Goal: Task Accomplishment & Management: Use online tool/utility

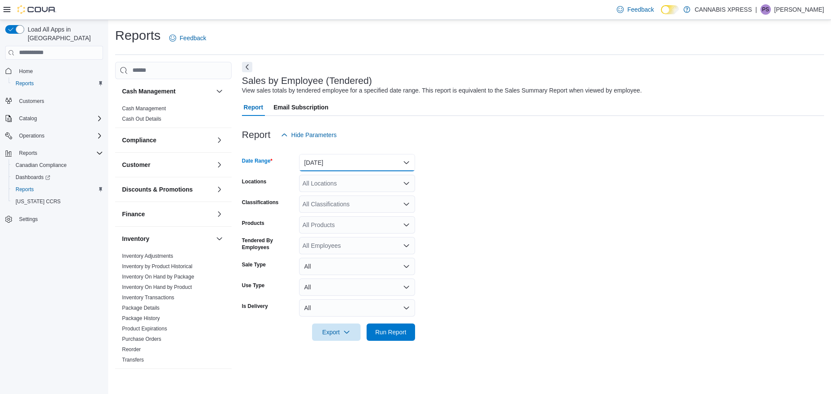
click at [409, 164] on button "[DATE]" at bounding box center [357, 162] width 116 height 17
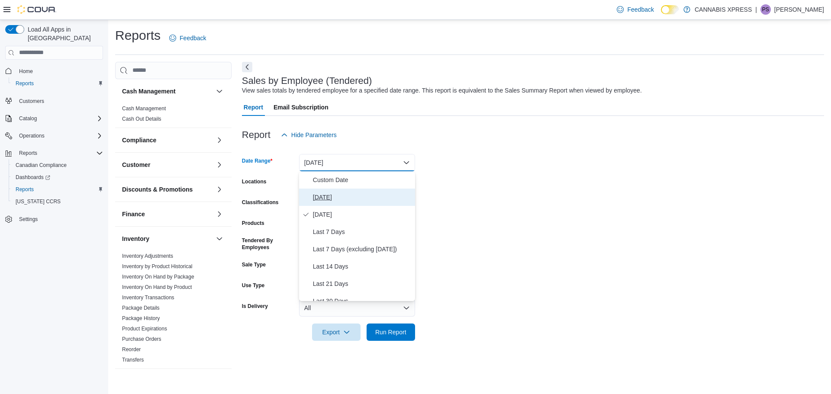
click at [334, 198] on span "[DATE]" at bounding box center [362, 197] width 99 height 10
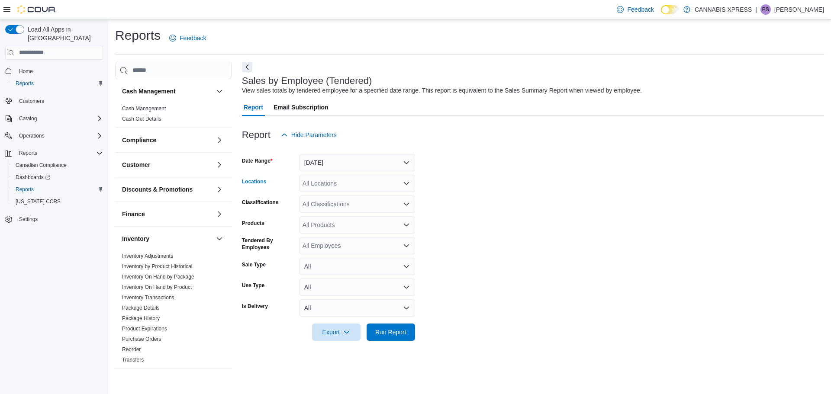
click at [406, 184] on icon "Open list of options" at bounding box center [406, 183] width 5 height 3
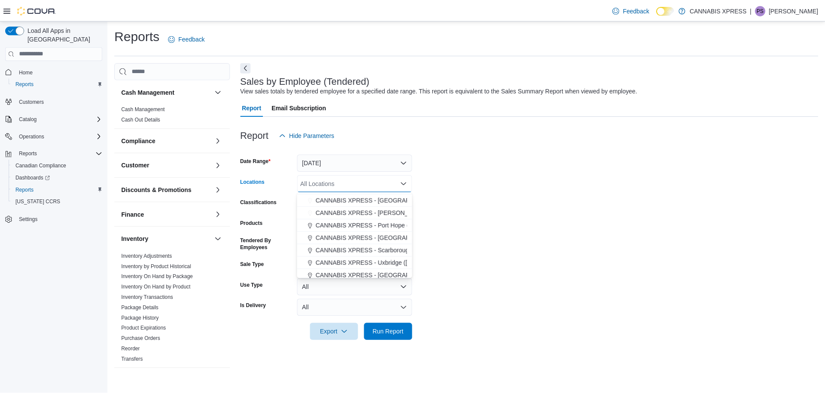
scroll to position [87, 0]
click at [371, 263] on span "CANNABIS XPRESS - Uxbridge ([GEOGRAPHIC_DATA])" at bounding box center [396, 262] width 156 height 9
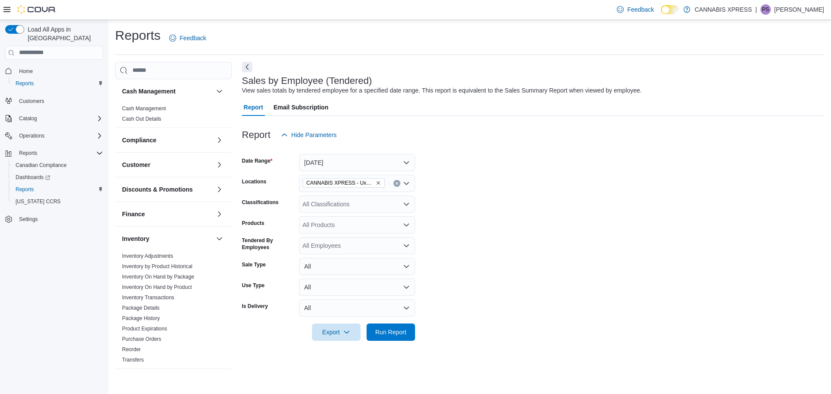
click at [381, 341] on div at bounding box center [533, 346] width 582 height 10
click at [382, 337] on span "Run Report" at bounding box center [391, 331] width 38 height 17
